Goal: Transaction & Acquisition: Purchase product/service

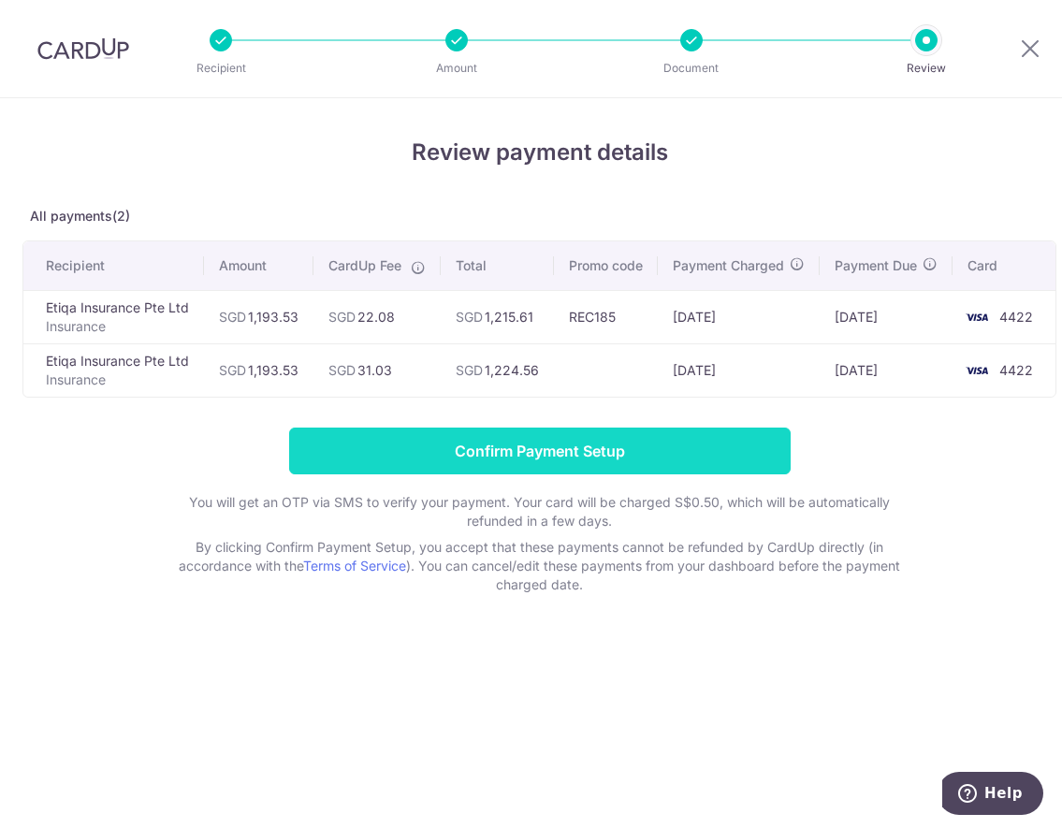
click at [566, 460] on input "Confirm Payment Setup" at bounding box center [539, 451] width 501 height 47
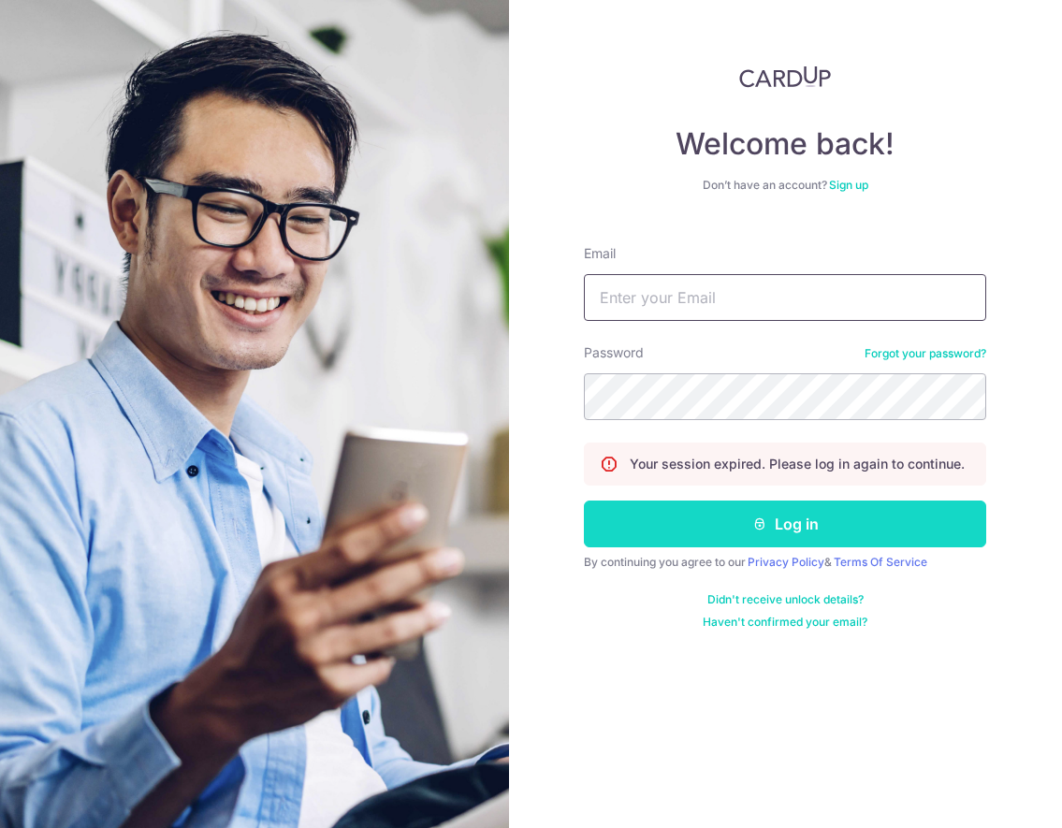
type input "alicelim1178@gmail.com"
click at [753, 535] on button "Log in" at bounding box center [785, 524] width 402 height 47
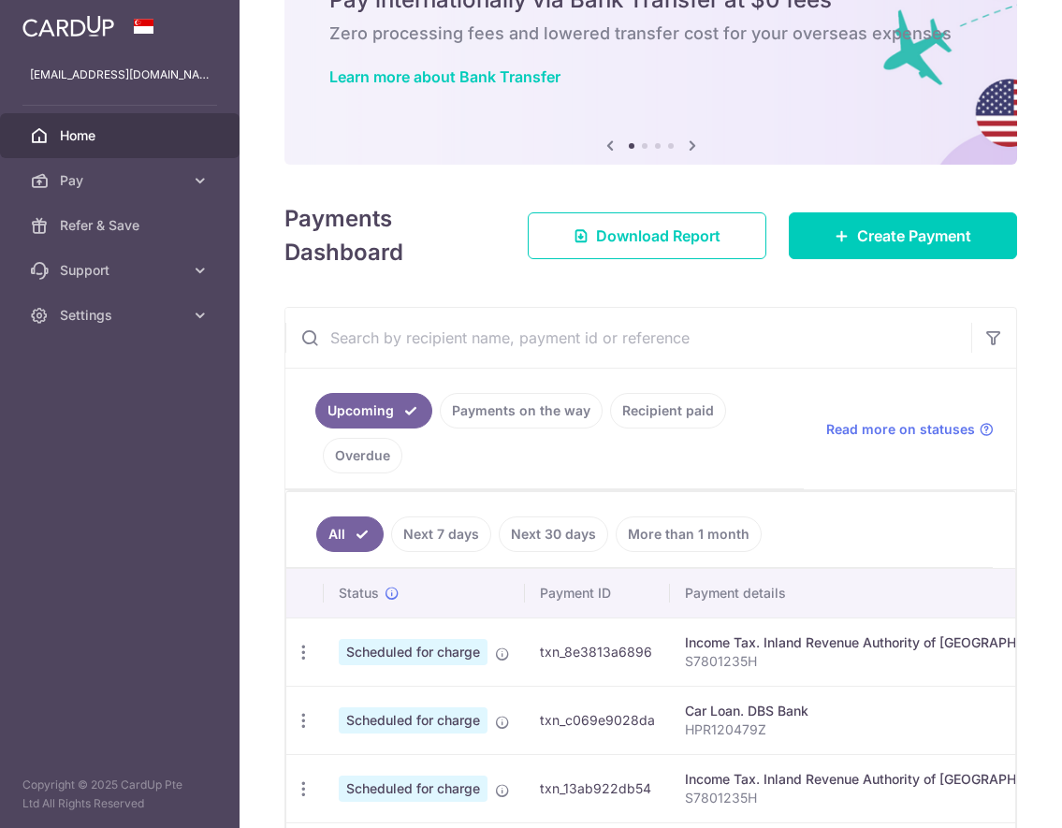
scroll to position [281, 0]
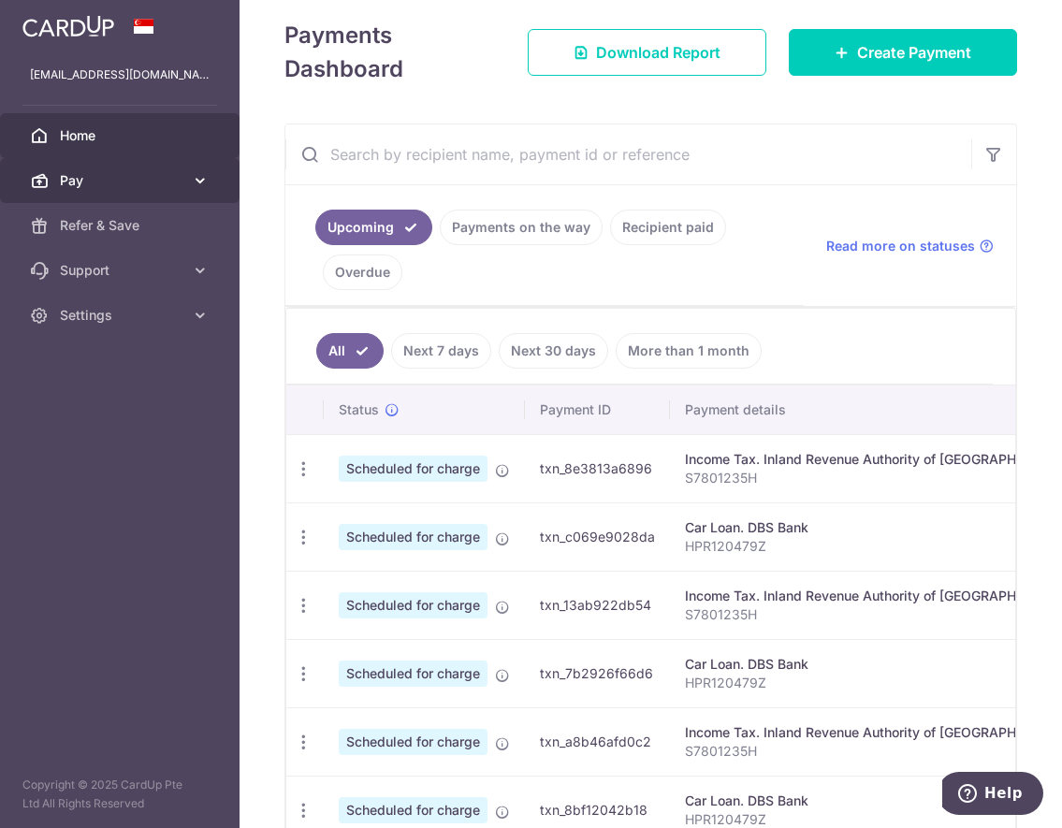
click at [99, 172] on span "Pay" at bounding box center [121, 180] width 123 height 19
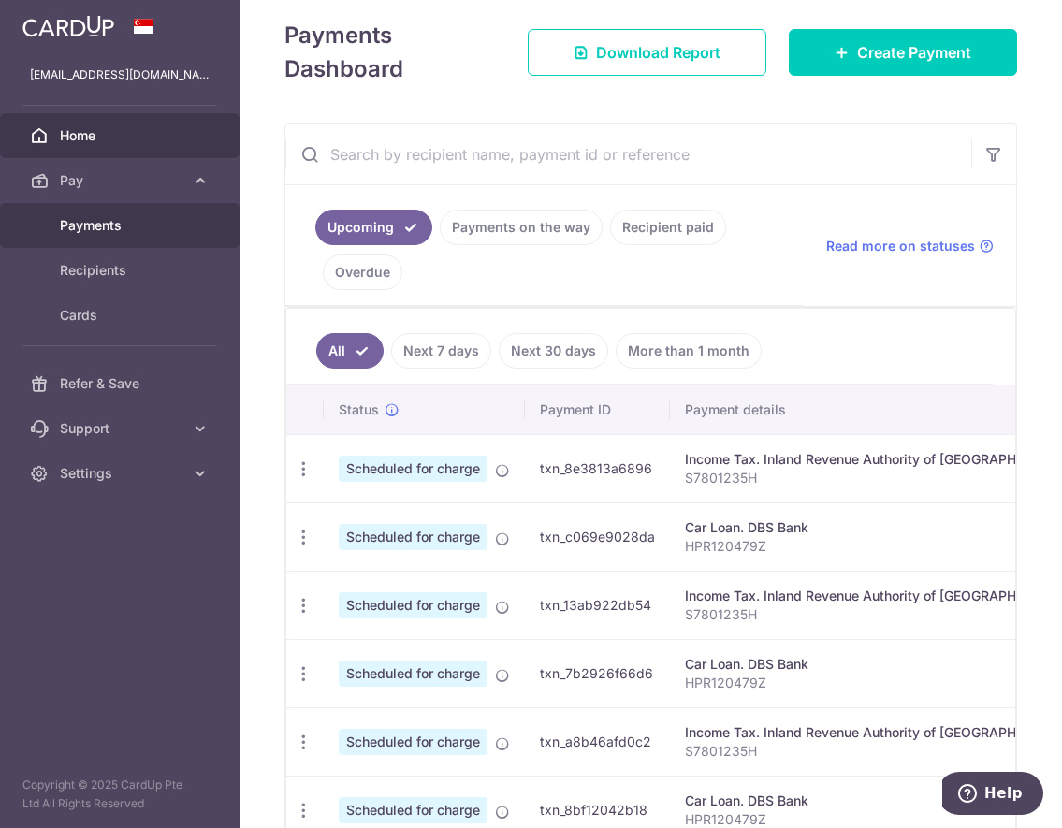
click at [120, 230] on span "Payments" at bounding box center [121, 225] width 123 height 19
